Goal: Task Accomplishment & Management: Manage account settings

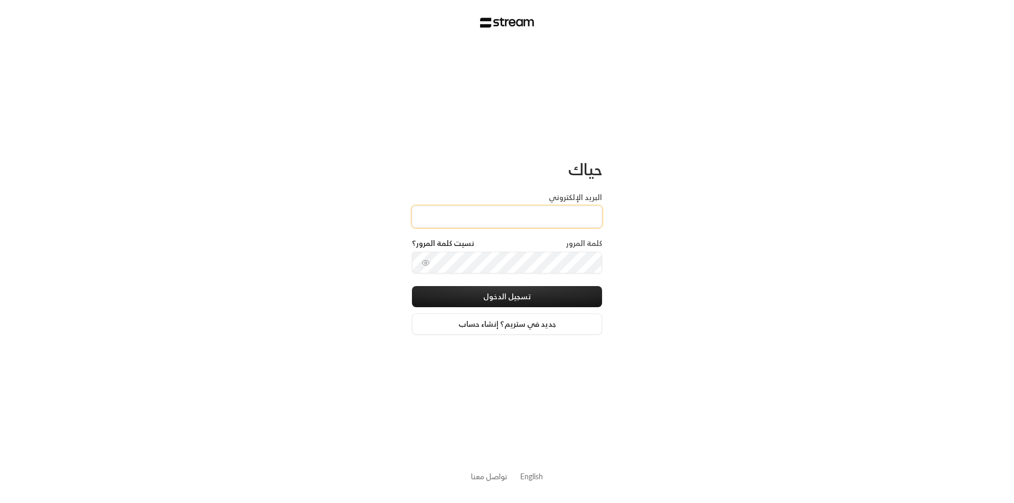
click at [504, 216] on input "البريد الإلكتروني" at bounding box center [507, 217] width 190 height 22
type input "[EMAIL_ADDRESS][DOMAIN_NAME]"
click at [412, 286] on button "تسجيل الدخول" at bounding box center [507, 296] width 190 height 21
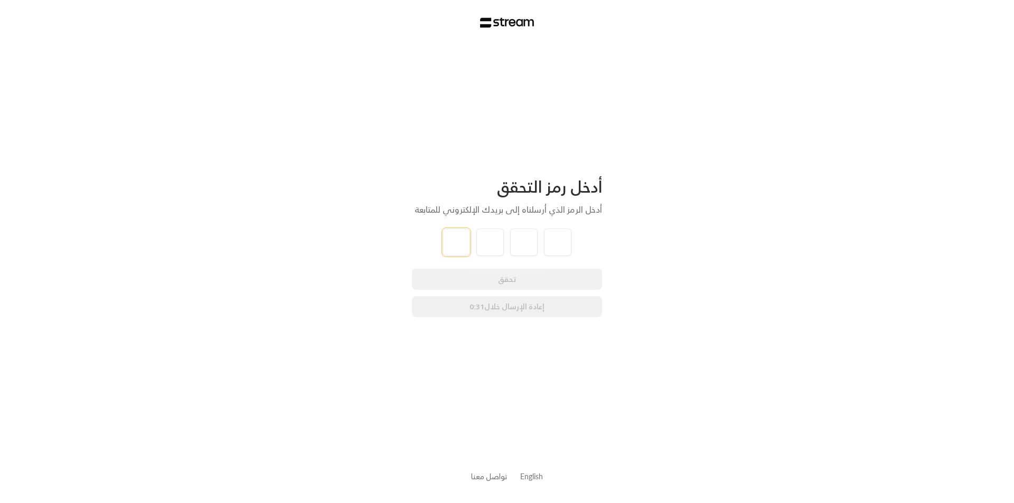
paste input "3"
type input "3"
type input "5"
type input "3"
type input "9"
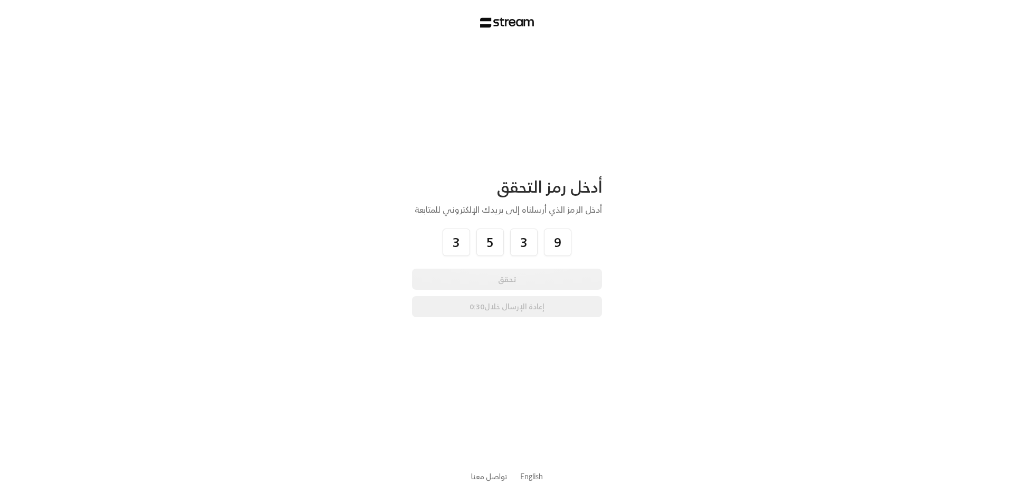
click at [796, 282] on div "أدخل رمز التحقق أدخل الرمز الذي أرسلناه إلى بريدك الإلكتروني للمتابعة 3 5 3 9 ت…" at bounding box center [507, 251] width 1014 height 503
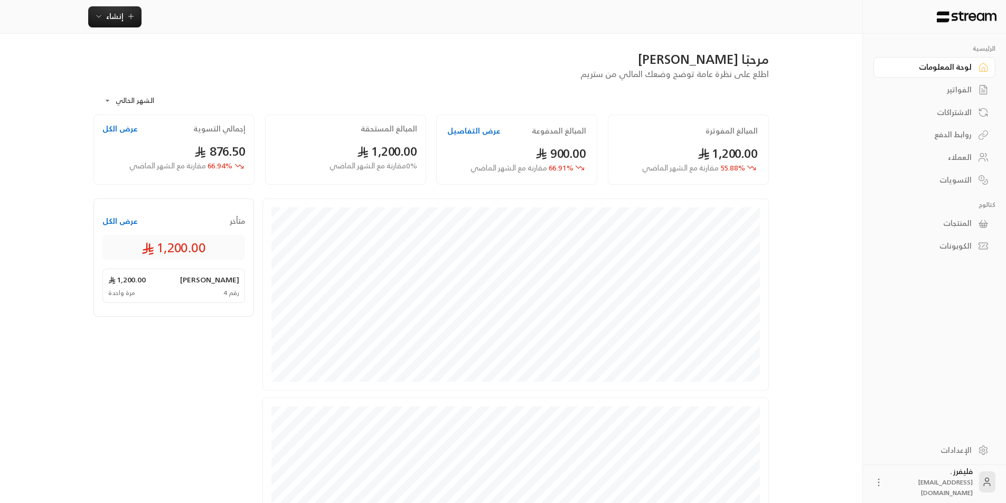
click at [967, 107] on div "الاشتراكات" at bounding box center [929, 112] width 85 height 11
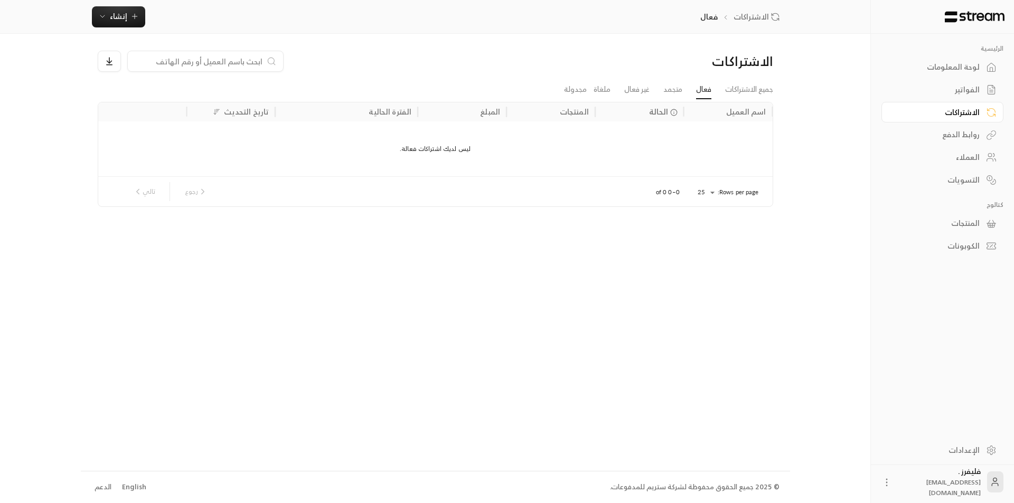
click at [820, 137] on div "الرئيسية لوحة المعلومات الفواتير الاشتراكات روابط الدفع العملاء التسويات كتالوج…" at bounding box center [507, 251] width 853 height 503
click at [749, 89] on link "جميع الاشتراكات" at bounding box center [749, 89] width 48 height 18
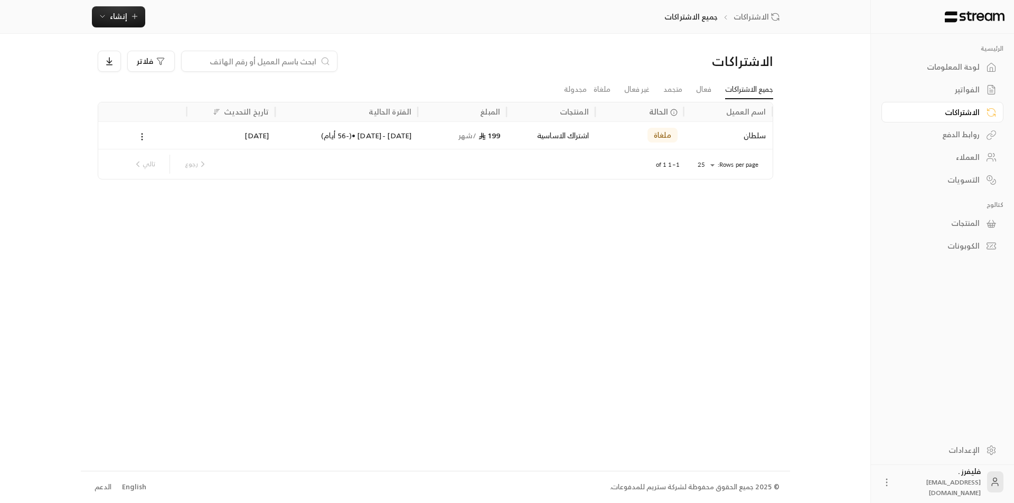
click at [639, 88] on link "غير فعال" at bounding box center [636, 89] width 25 height 18
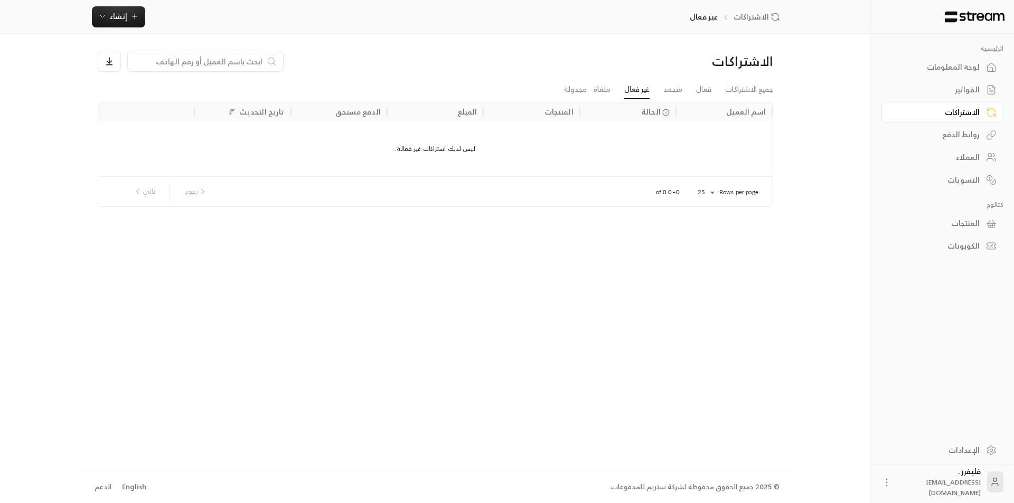
click at [736, 88] on link "جميع الاشتراكات" at bounding box center [749, 89] width 48 height 18
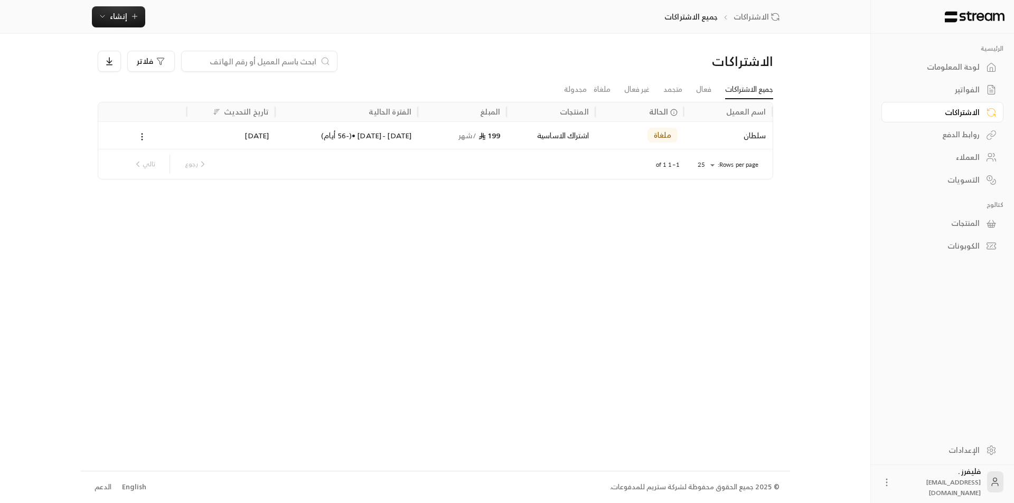
click at [978, 157] on div "العملاء" at bounding box center [936, 157] width 85 height 11
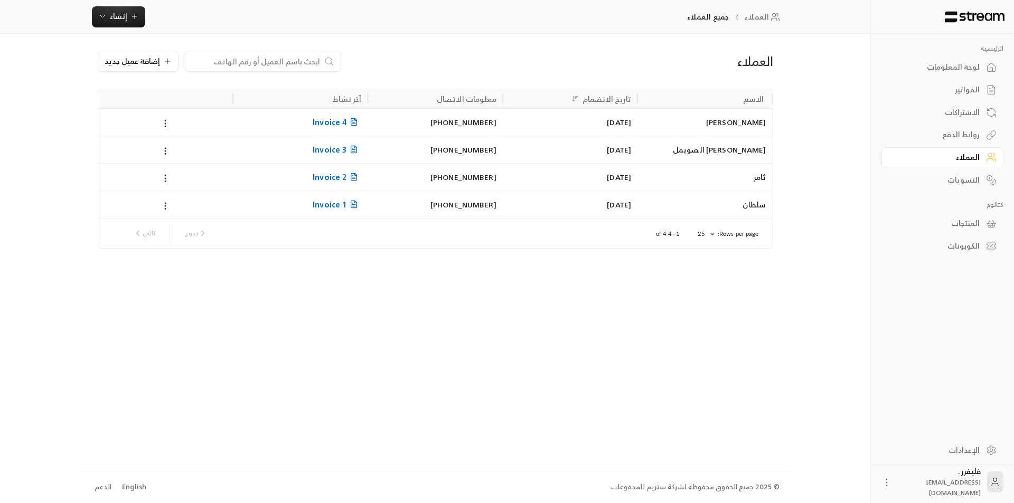
click at [959, 134] on div "روابط الدفع" at bounding box center [936, 134] width 85 height 11
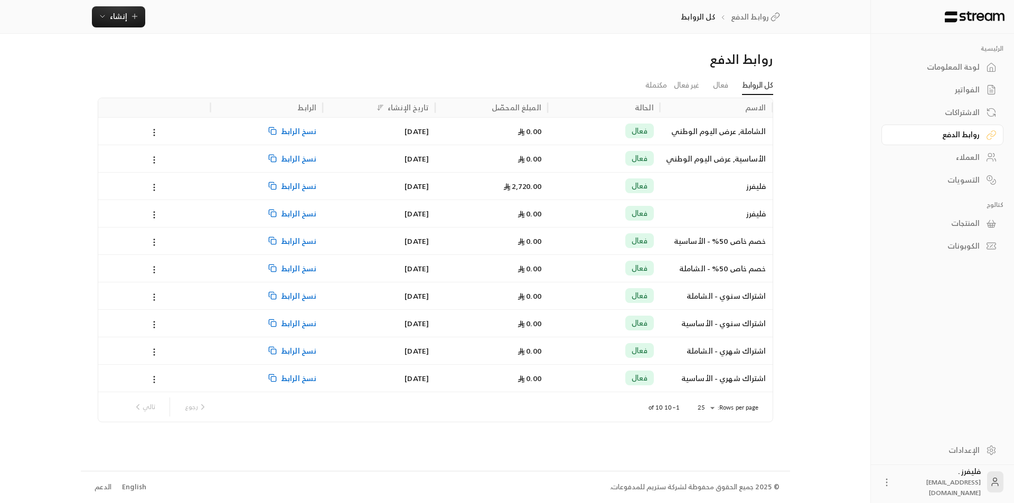
click at [965, 93] on div "الفواتير" at bounding box center [936, 89] width 85 height 11
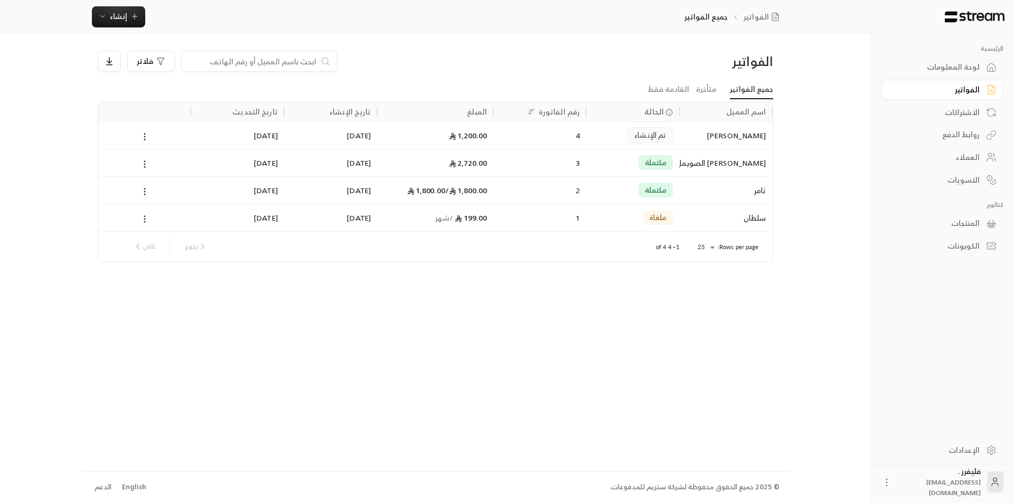
click at [972, 310] on div "الرئيسية لوحة المعلومات الفواتير الاشتراكات روابط الدفع العملاء التسويات كتالوج…" at bounding box center [942, 234] width 143 height 401
